Goal: Task Accomplishment & Management: Complete application form

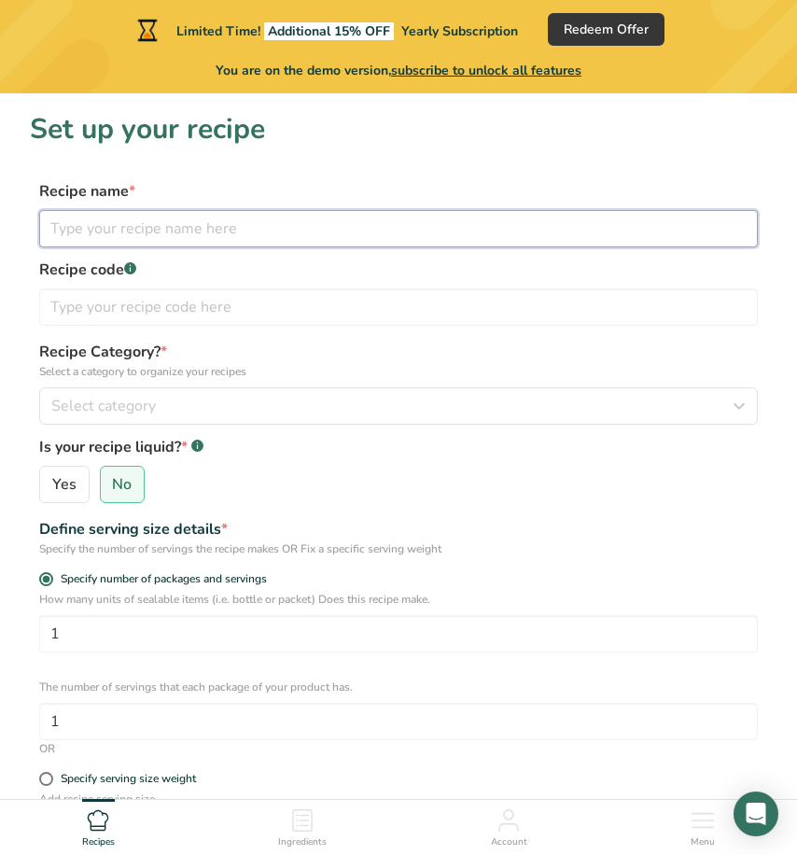
click at [178, 216] on input "text" at bounding box center [398, 228] width 718 height 37
paste input "Strawberry [PERSON_NAME]"
type input "Strawberry [PERSON_NAME]"
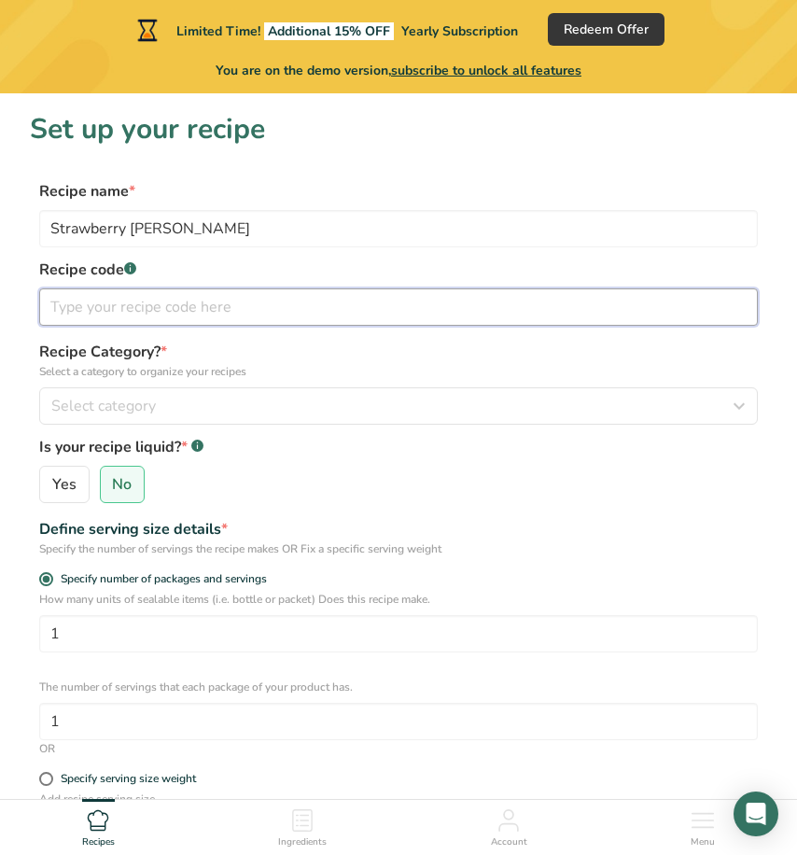
click at [110, 313] on input "text" at bounding box center [398, 306] width 718 height 37
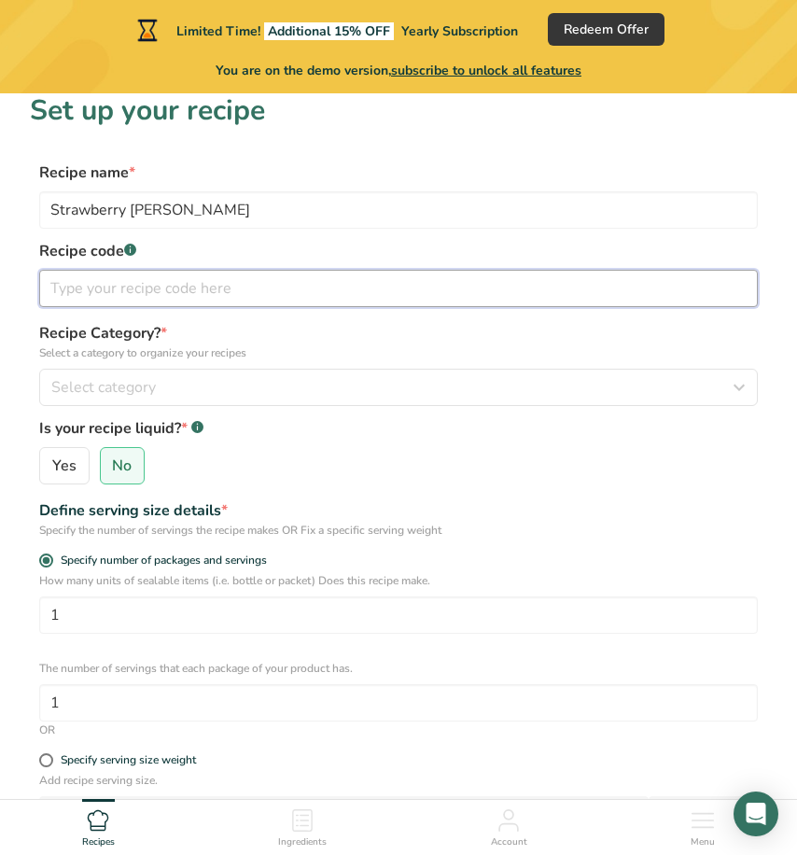
scroll to position [35, 0]
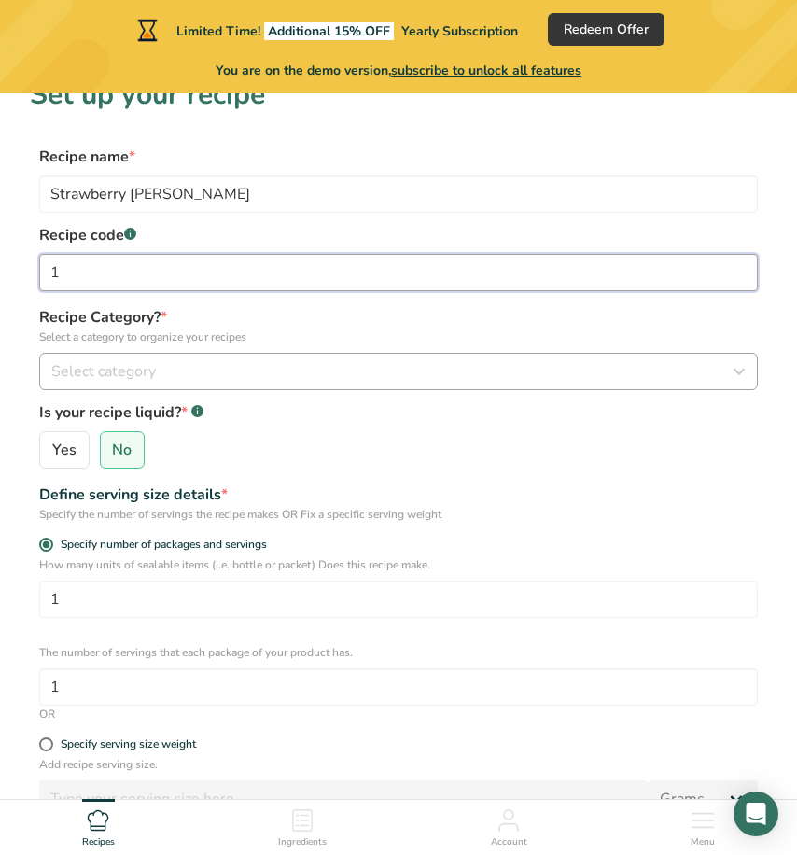
type input "1"
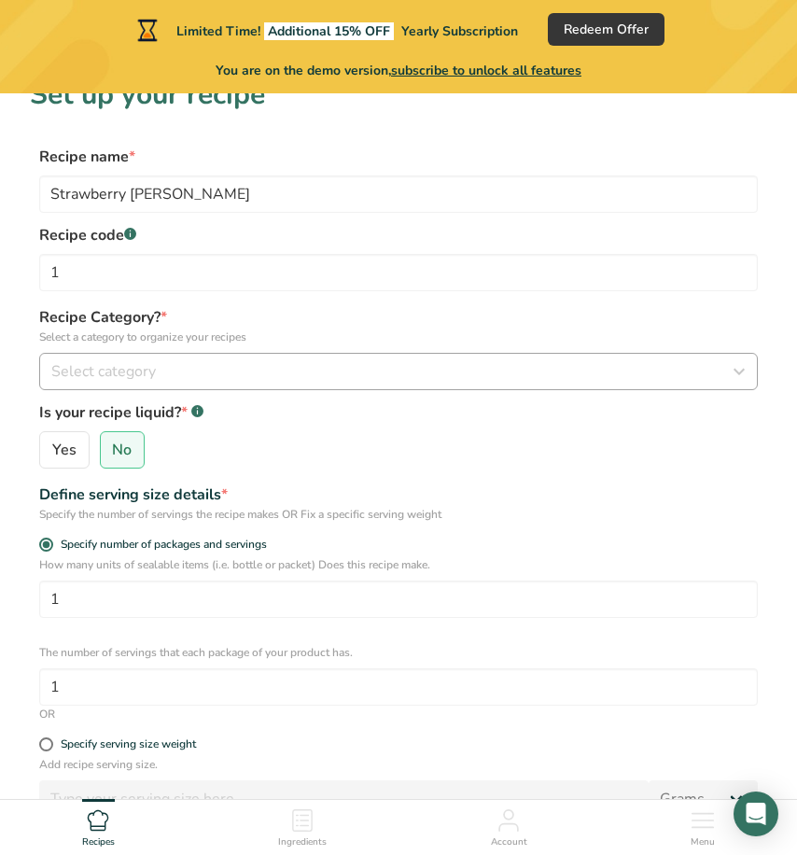
click at [100, 376] on span "Select category" at bounding box center [103, 371] width 104 height 22
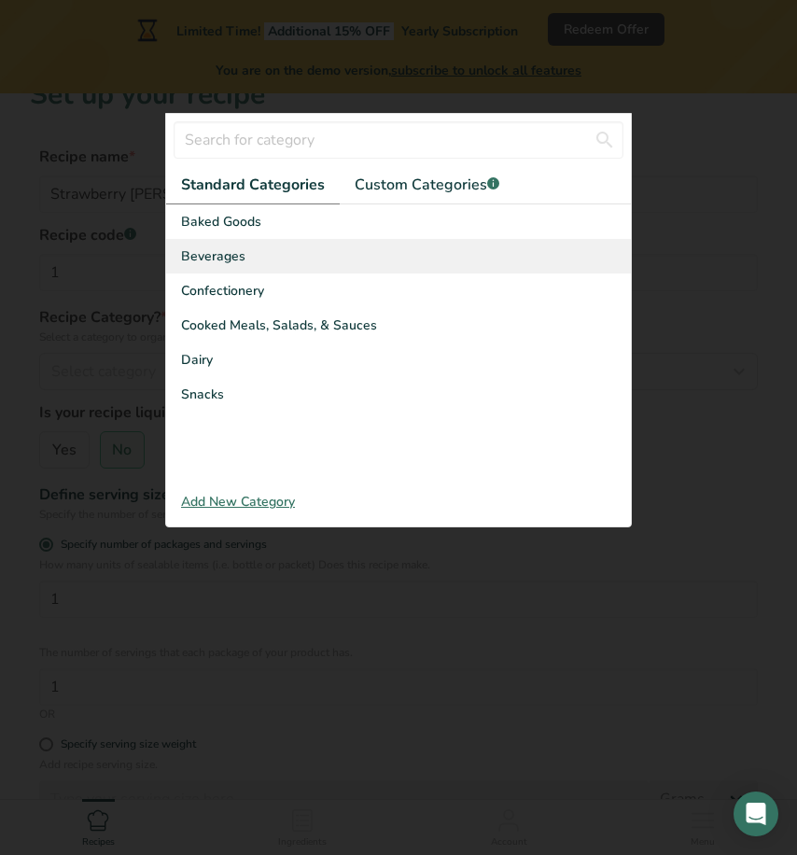
click at [244, 260] on div "Beverages" at bounding box center [398, 256] width 465 height 35
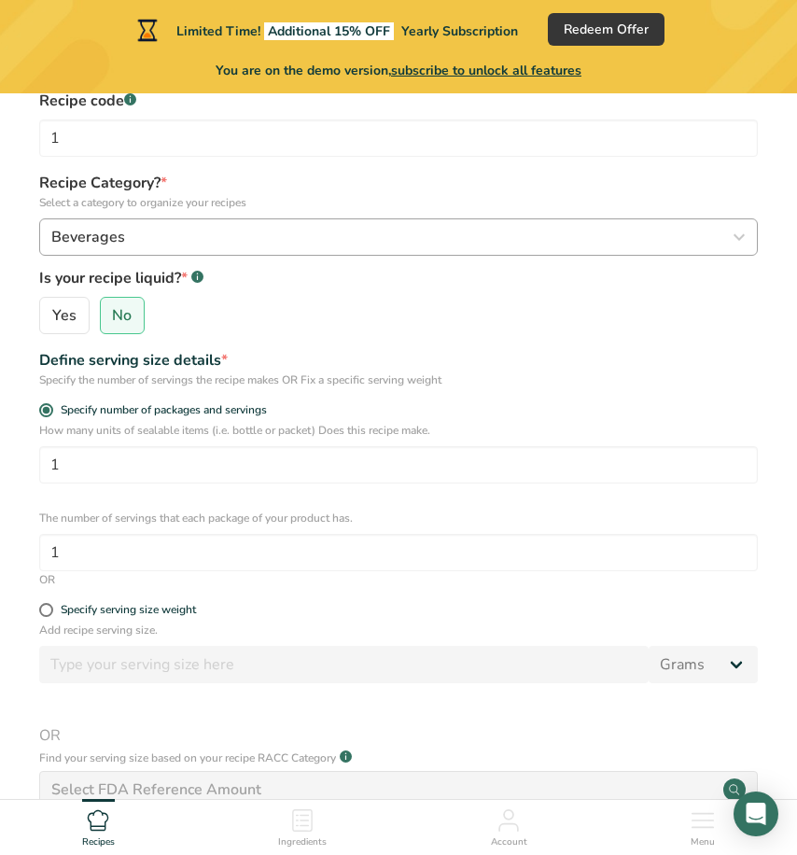
scroll to position [172, 0]
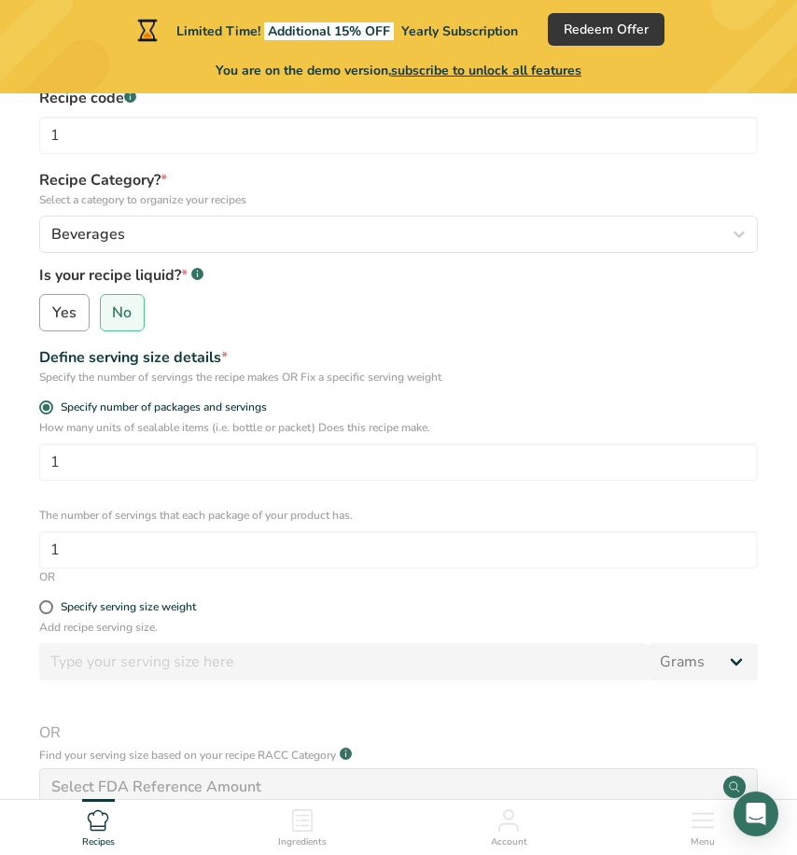
click at [72, 318] on span "Yes" at bounding box center [64, 312] width 24 height 19
click at [52, 318] on input "Yes" at bounding box center [46, 313] width 12 height 12
radio input "true"
radio input "false"
select select "22"
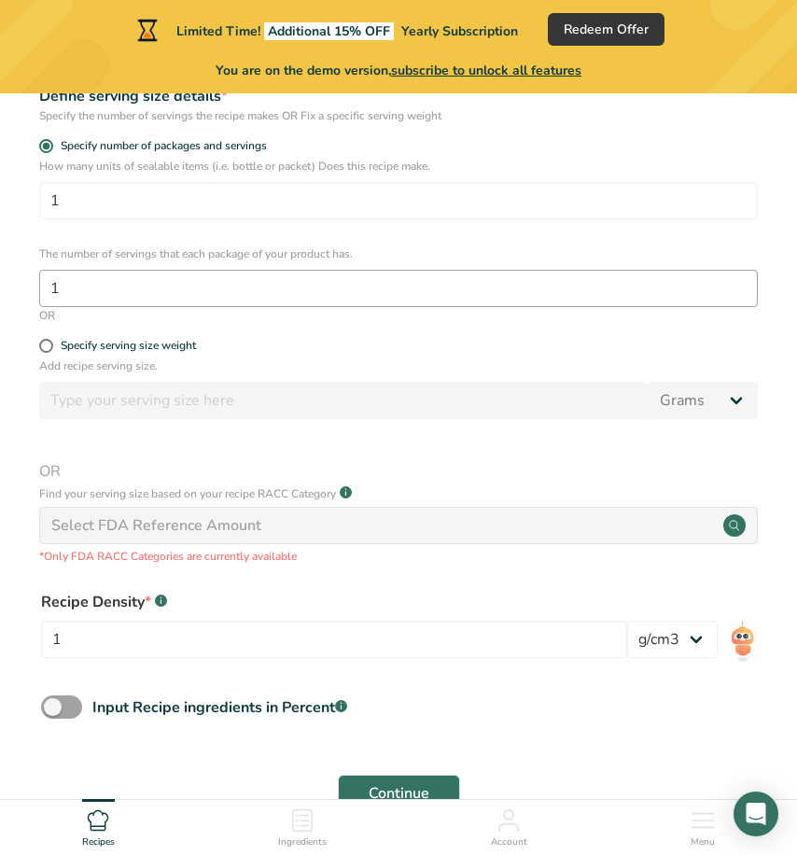
scroll to position [435, 0]
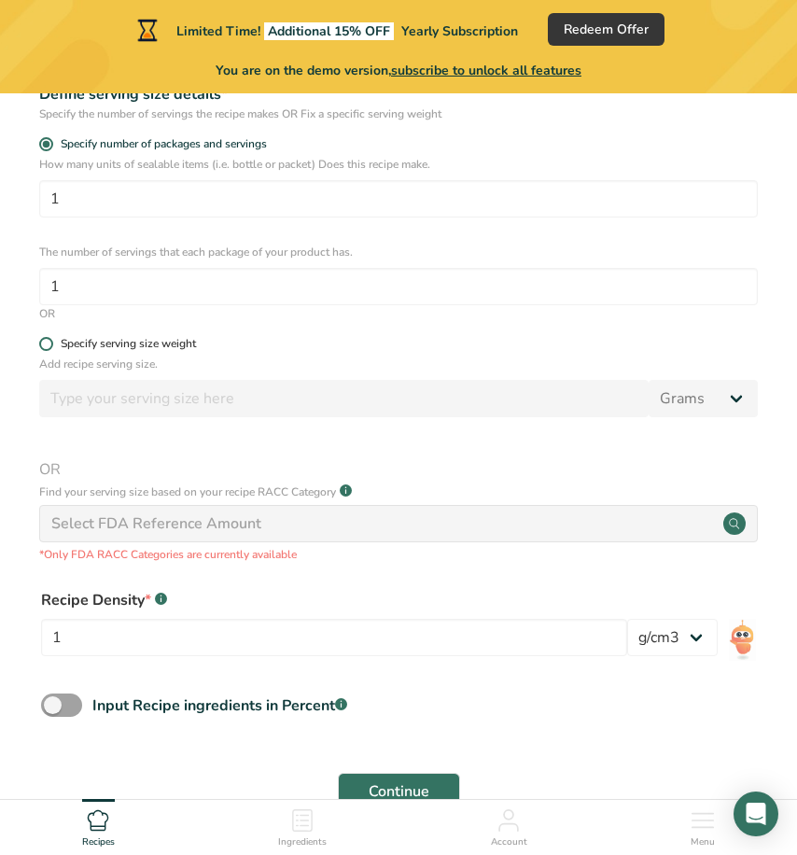
click at [45, 345] on span at bounding box center [46, 344] width 14 height 14
click at [45, 345] on input "Specify serving size weight" at bounding box center [45, 344] width 12 height 12
radio input "true"
radio input "false"
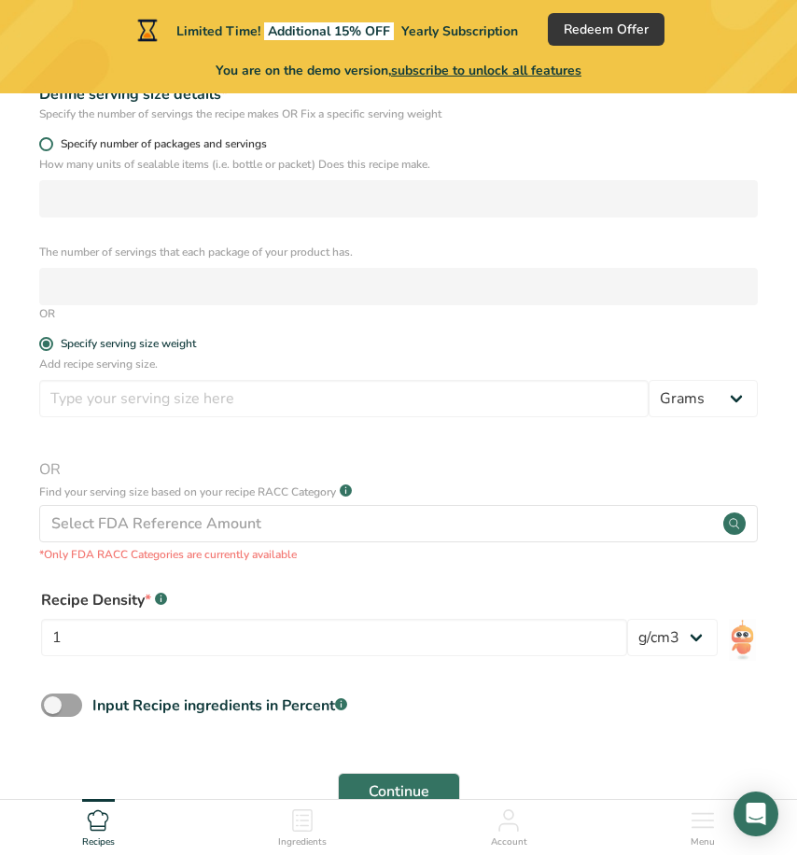
click at [42, 149] on span at bounding box center [46, 144] width 14 height 14
click at [42, 149] on input "Specify number of packages and servings" at bounding box center [45, 144] width 12 height 12
radio input "true"
radio input "false"
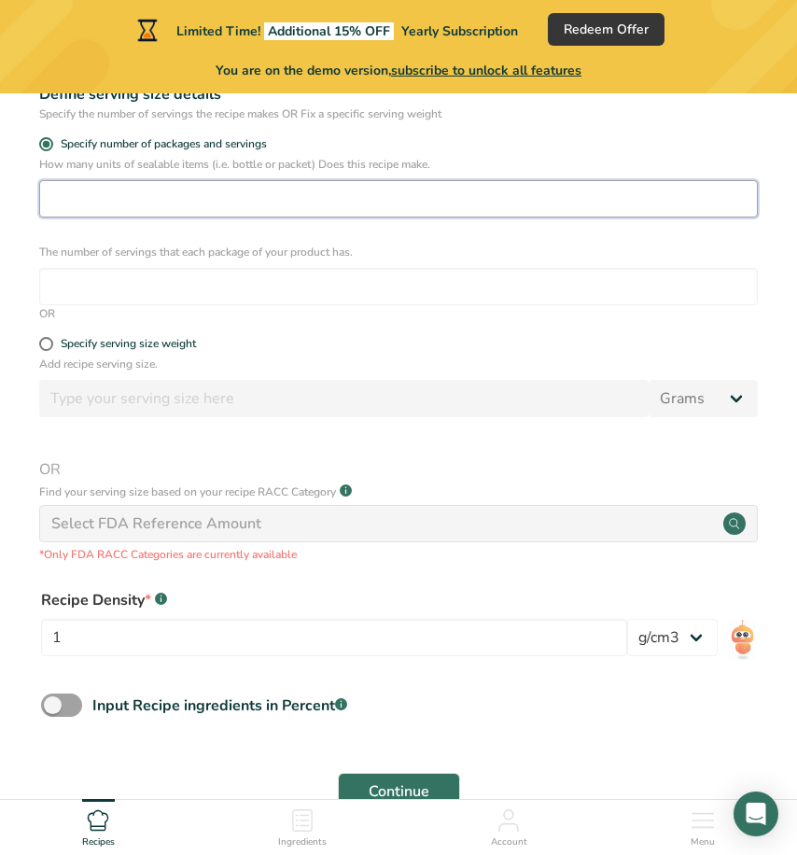
click at [55, 200] on input "number" at bounding box center [398, 198] width 718 height 37
type input "1"
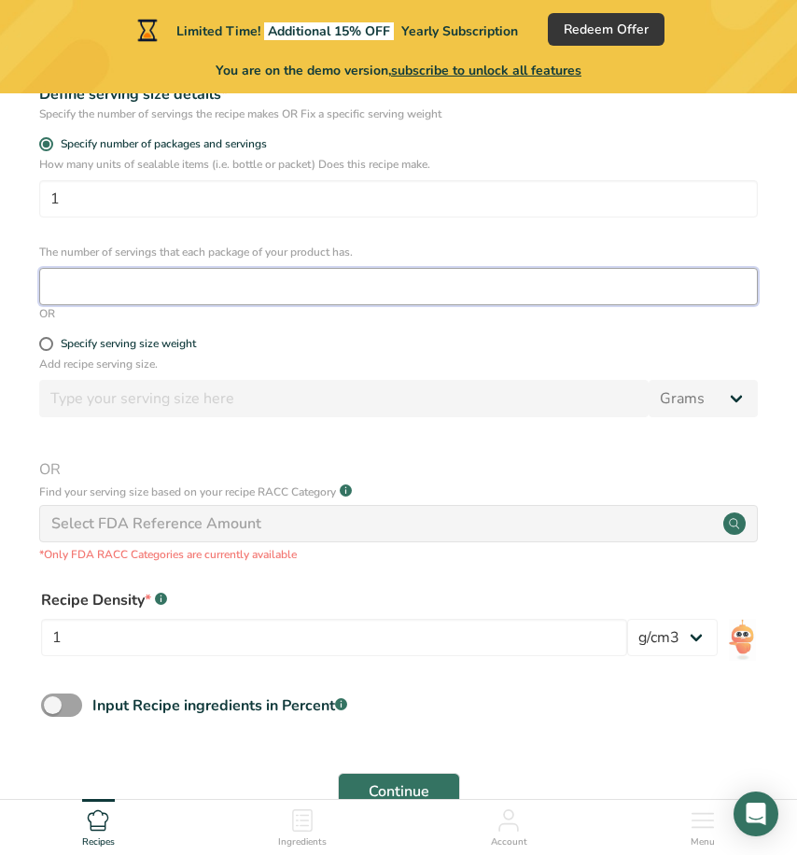
click at [48, 279] on input "number" at bounding box center [398, 286] width 718 height 37
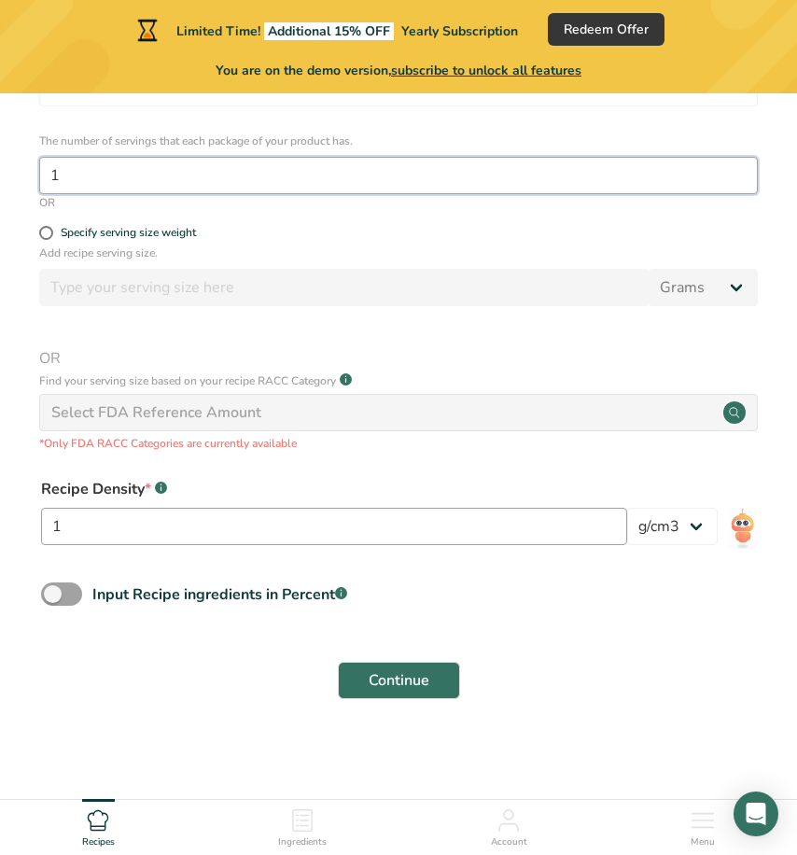
type input "1"
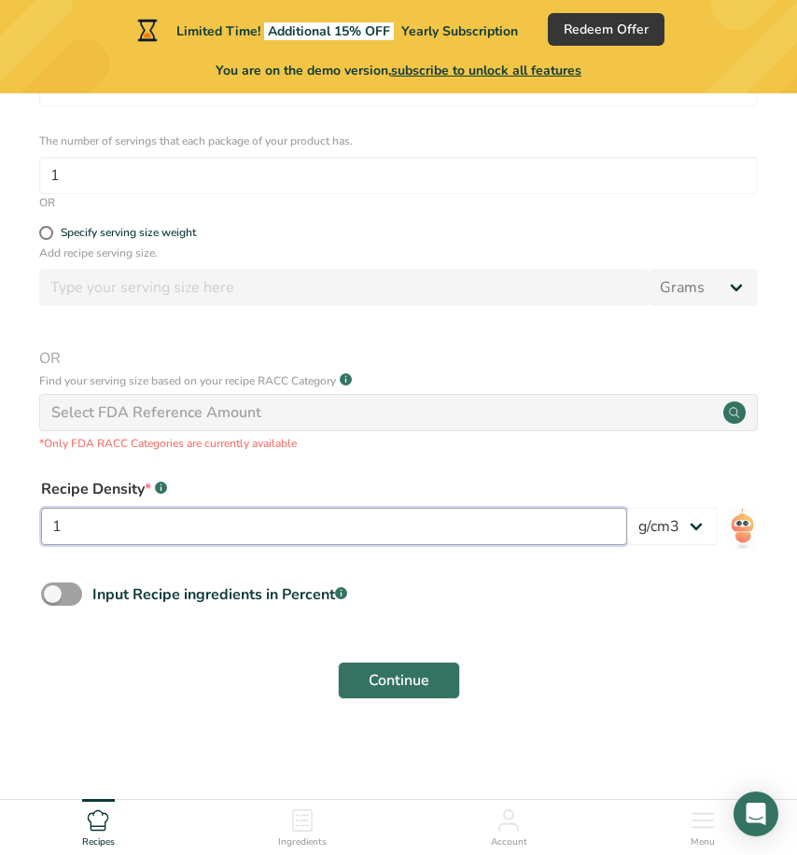
click at [106, 534] on input "1" at bounding box center [334, 526] width 586 height 37
type input "0.954"
click at [601, 594] on div "Input Recipe ingredients in Percent .a-a{fill:#347362;}.b-a{fill:#fff;}" at bounding box center [398, 601] width 737 height 38
click at [76, 598] on span at bounding box center [61, 593] width 41 height 23
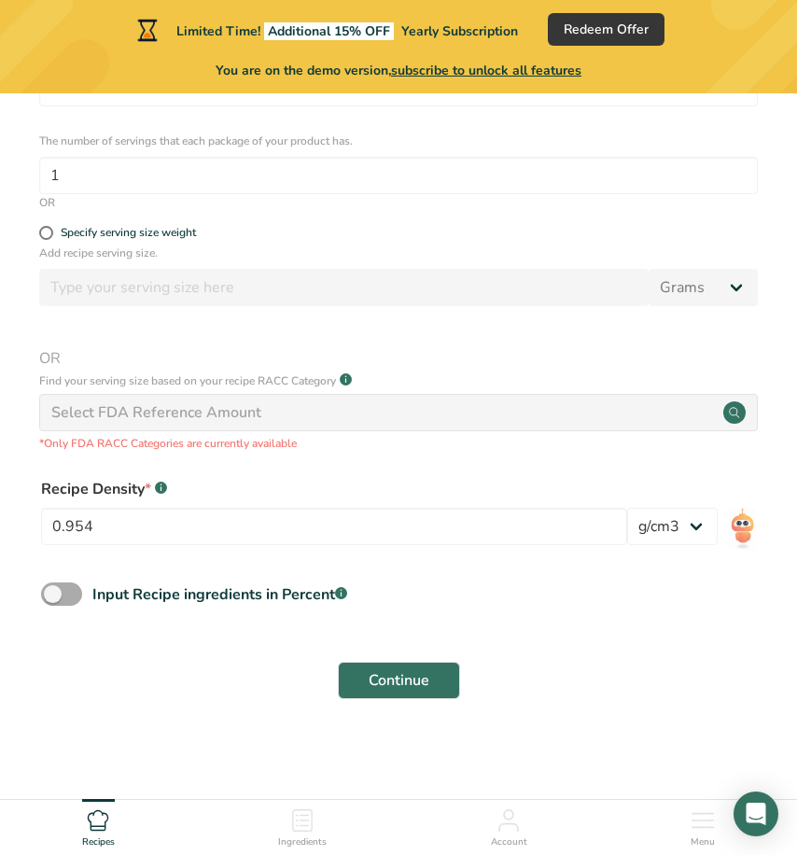
click at [53, 598] on input "Input Recipe ingredients in Percent .a-a{fill:#347362;}.b-a{fill:#fff;}" at bounding box center [47, 594] width 12 height 12
checkbox input "true"
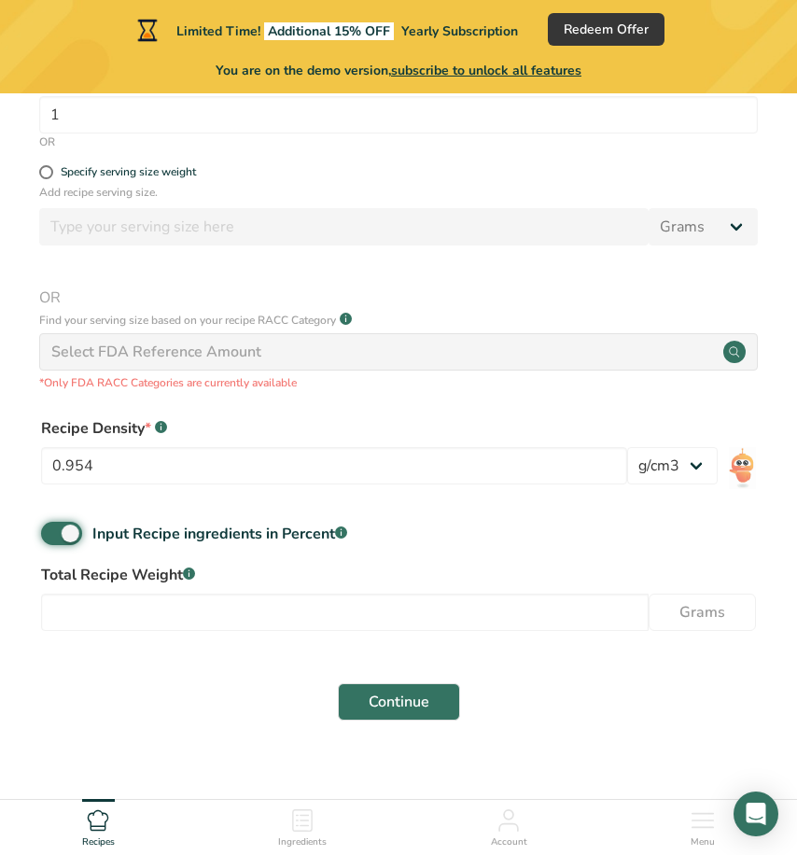
scroll to position [608, 0]
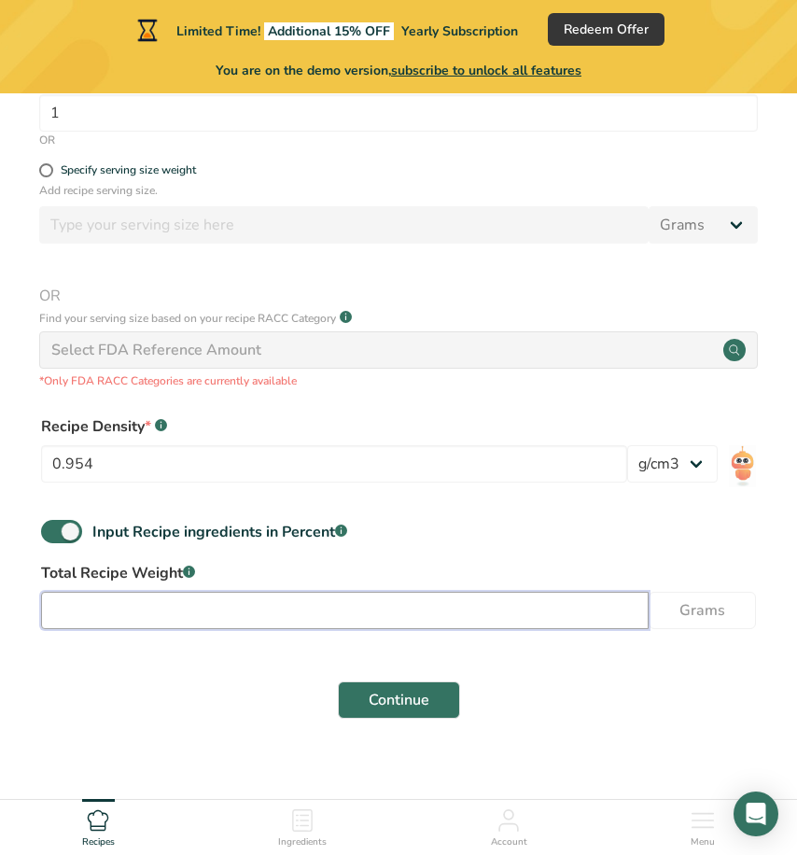
click at [164, 614] on input "number" at bounding box center [344, 610] width 607 height 37
type input "12"
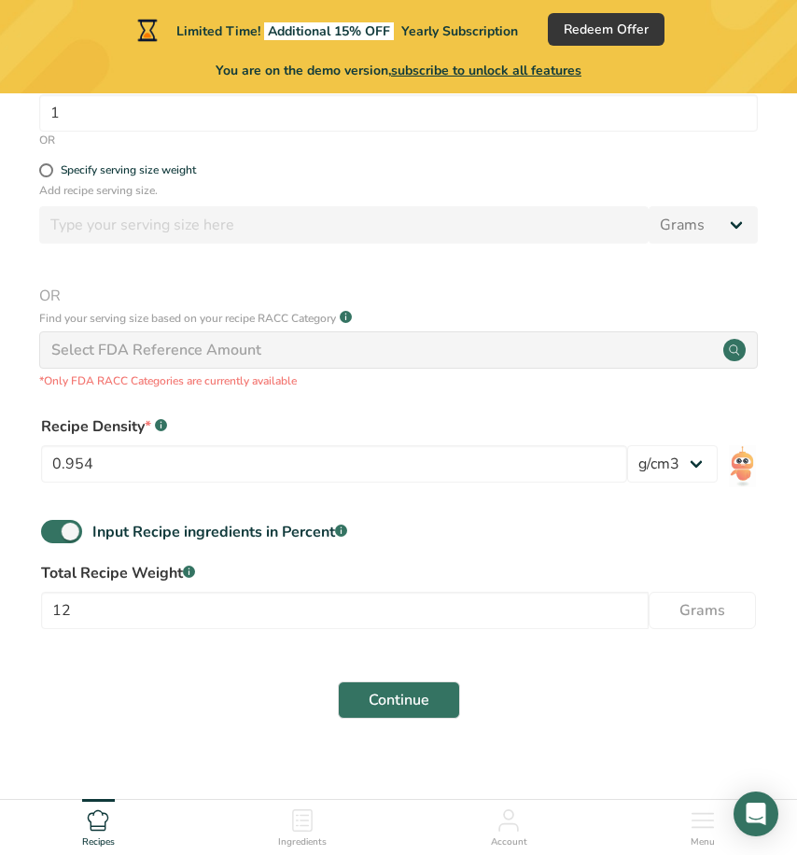
click at [598, 644] on form "Recipe name * Strawberry [PERSON_NAME] Recipe code .a-a{fill:#347362;}.b-a{fill…" at bounding box center [398, 151] width 737 height 1158
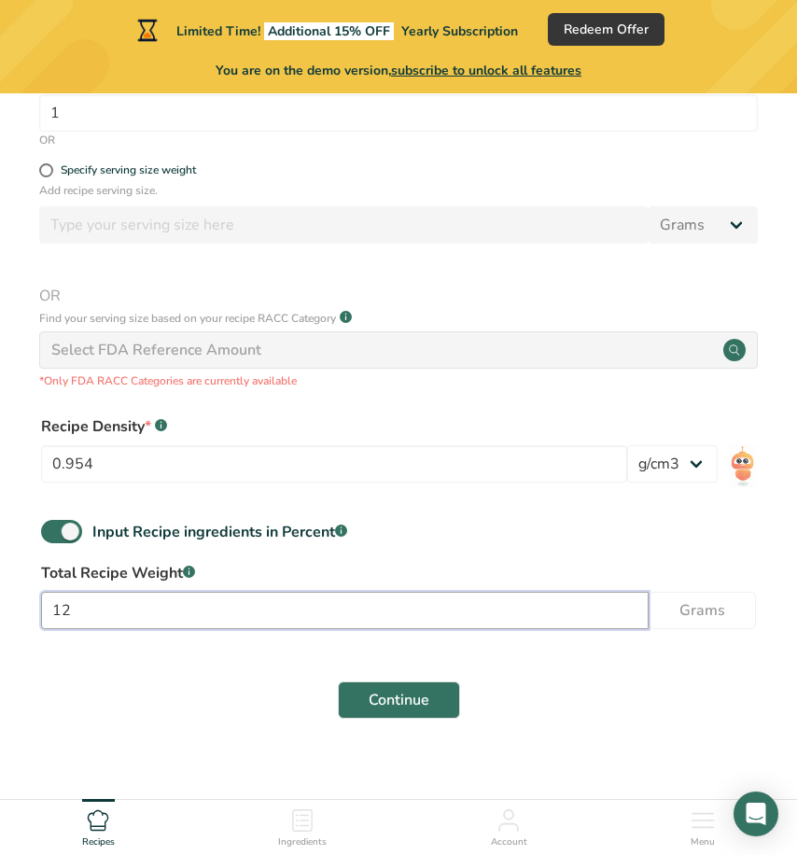
click at [484, 612] on input "12" at bounding box center [344, 610] width 607 height 37
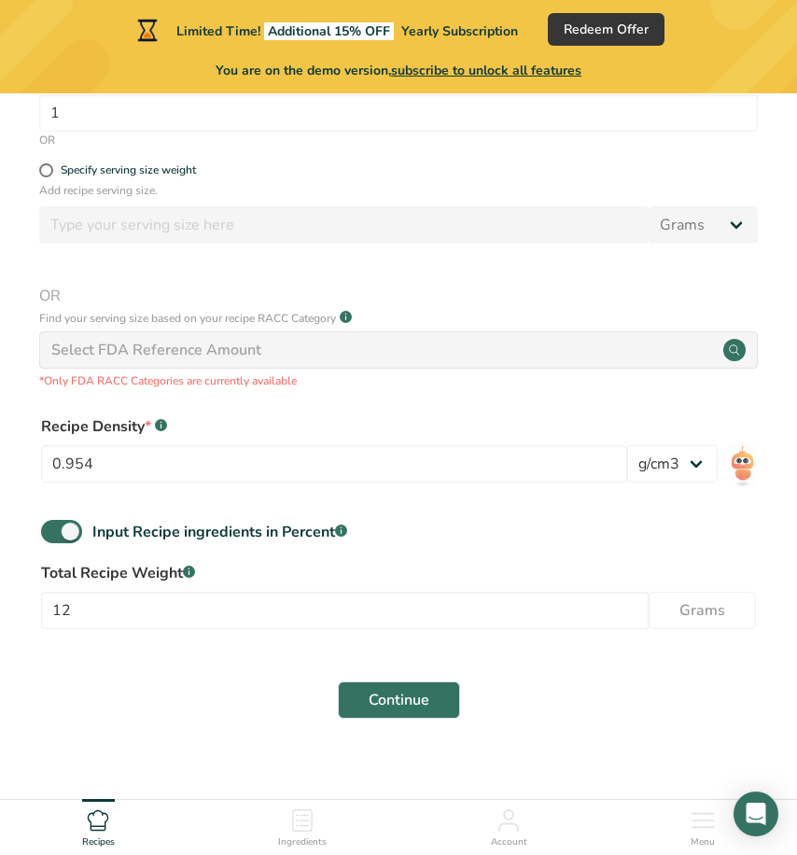
click at [688, 484] on div "lb/ft3 g/cm3" at bounding box center [672, 469] width 91 height 49
select select "23"
click at [606, 519] on form "Recipe name * Strawberry [PERSON_NAME] Recipe code .a-a{fill:#347362;}.b-a{fill…" at bounding box center [398, 151] width 737 height 1158
click at [225, 507] on form "Recipe name * Strawberry [PERSON_NAME] Recipe code .a-a{fill:#347362;}.b-a{fill…" at bounding box center [398, 151] width 737 height 1158
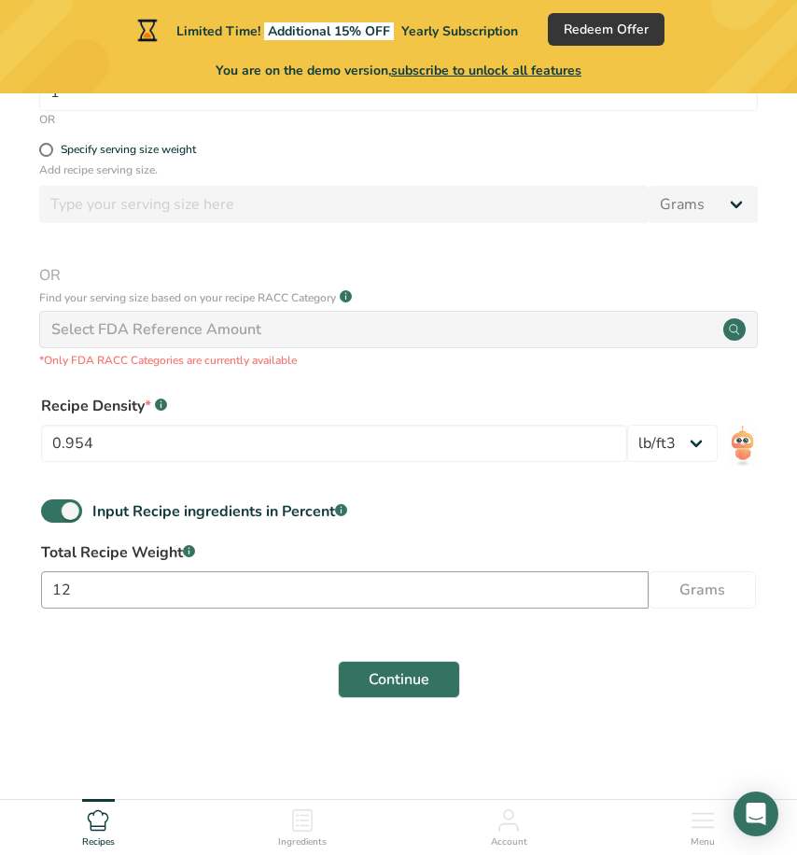
scroll to position [628, 0]
click at [380, 685] on span "Continue" at bounding box center [399, 680] width 61 height 22
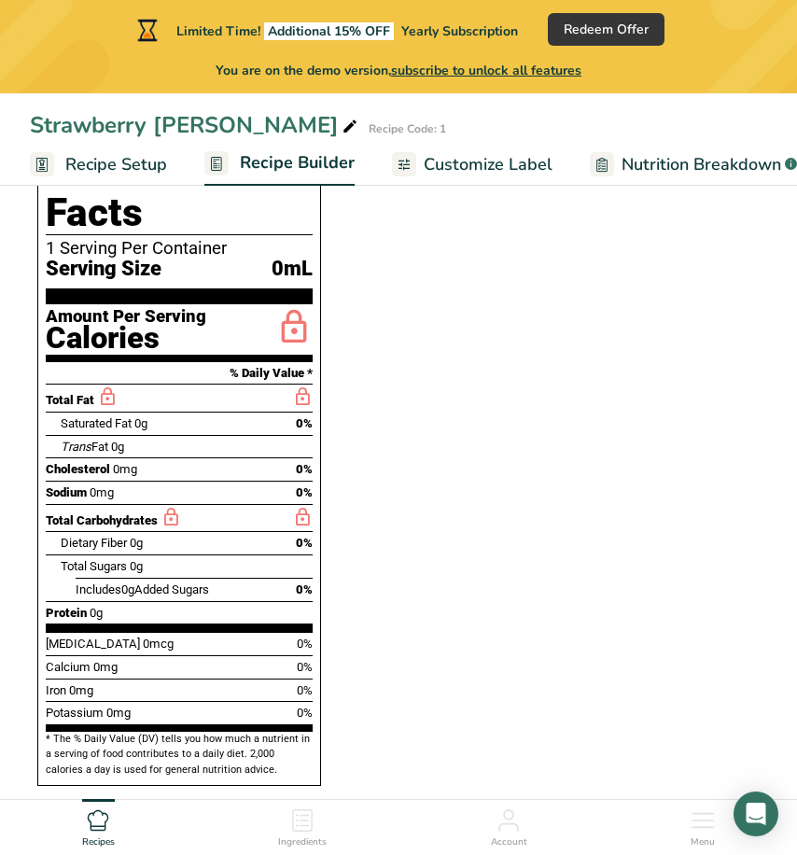
scroll to position [513, 0]
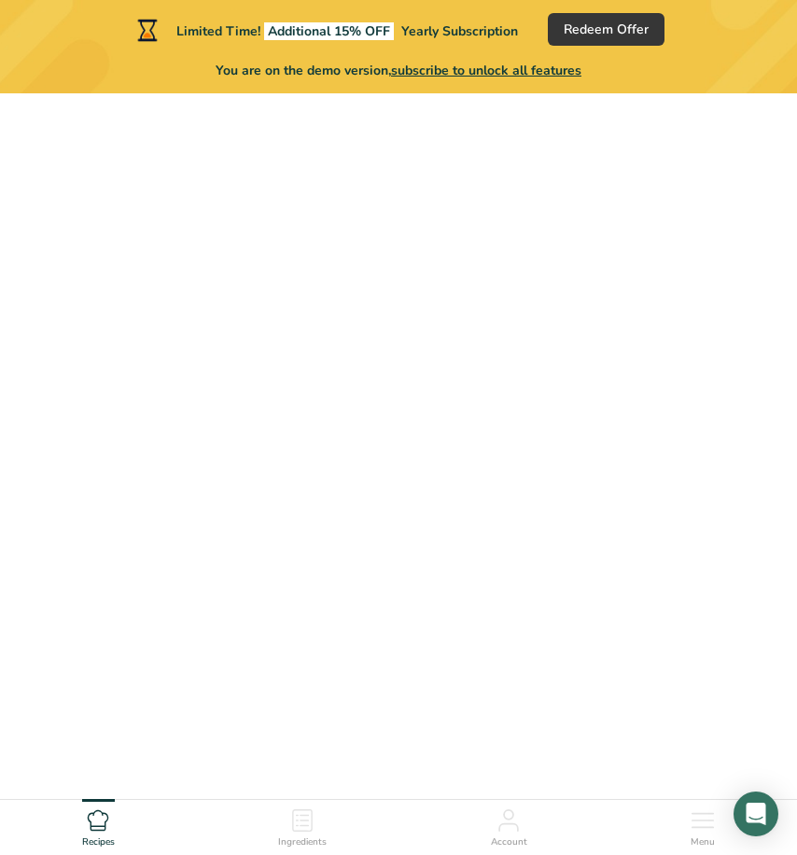
scroll to position [430, 0]
